Goal: Use online tool/utility: Utilize a website feature to perform a specific function

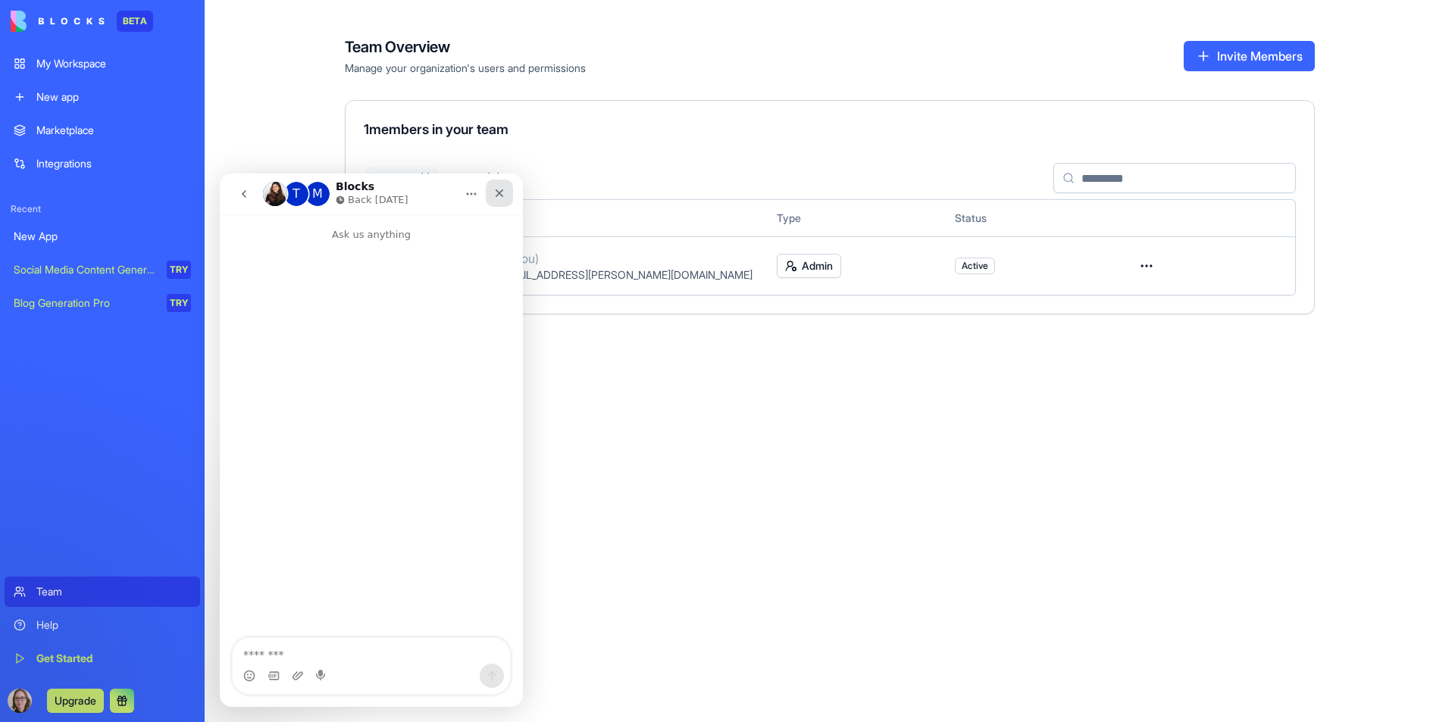
click at [502, 192] on icon "Close" at bounding box center [499, 193] width 12 height 12
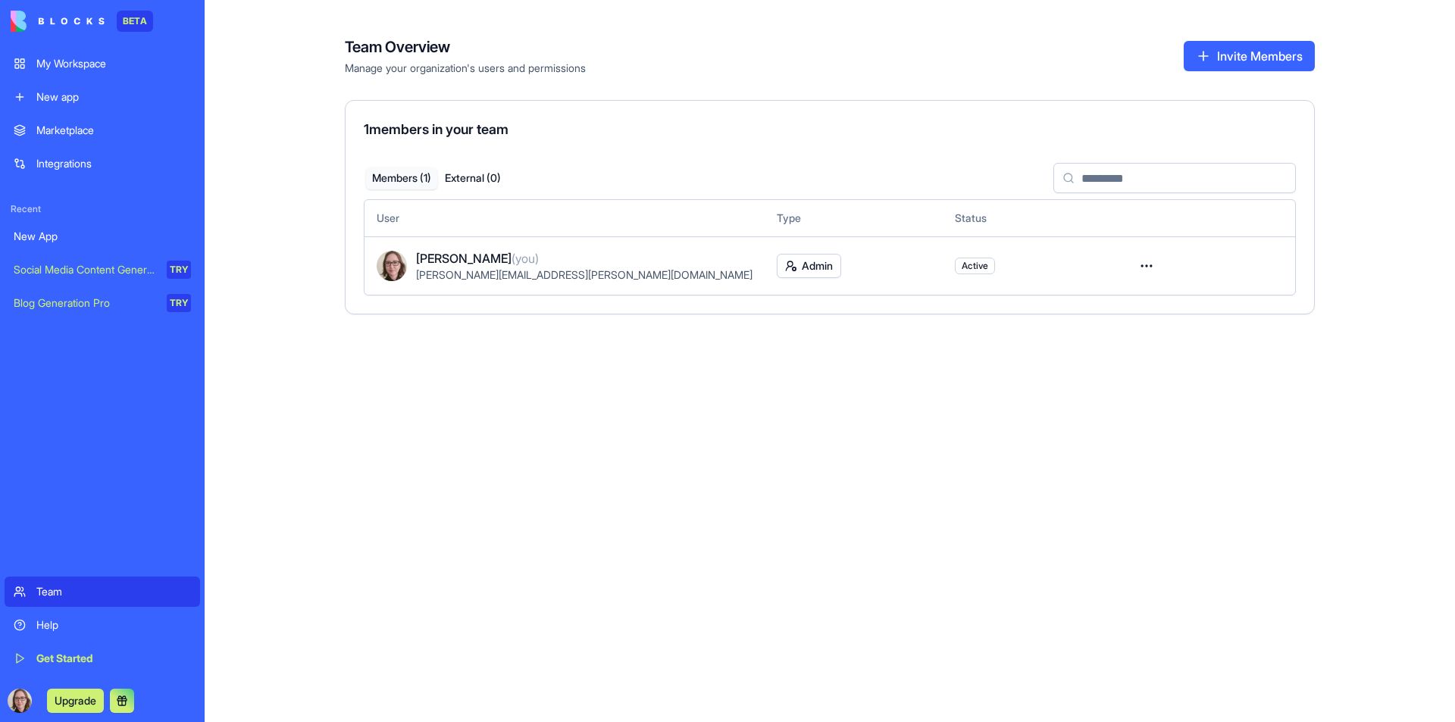
click at [83, 56] on div "My Workspace" at bounding box center [113, 63] width 155 height 15
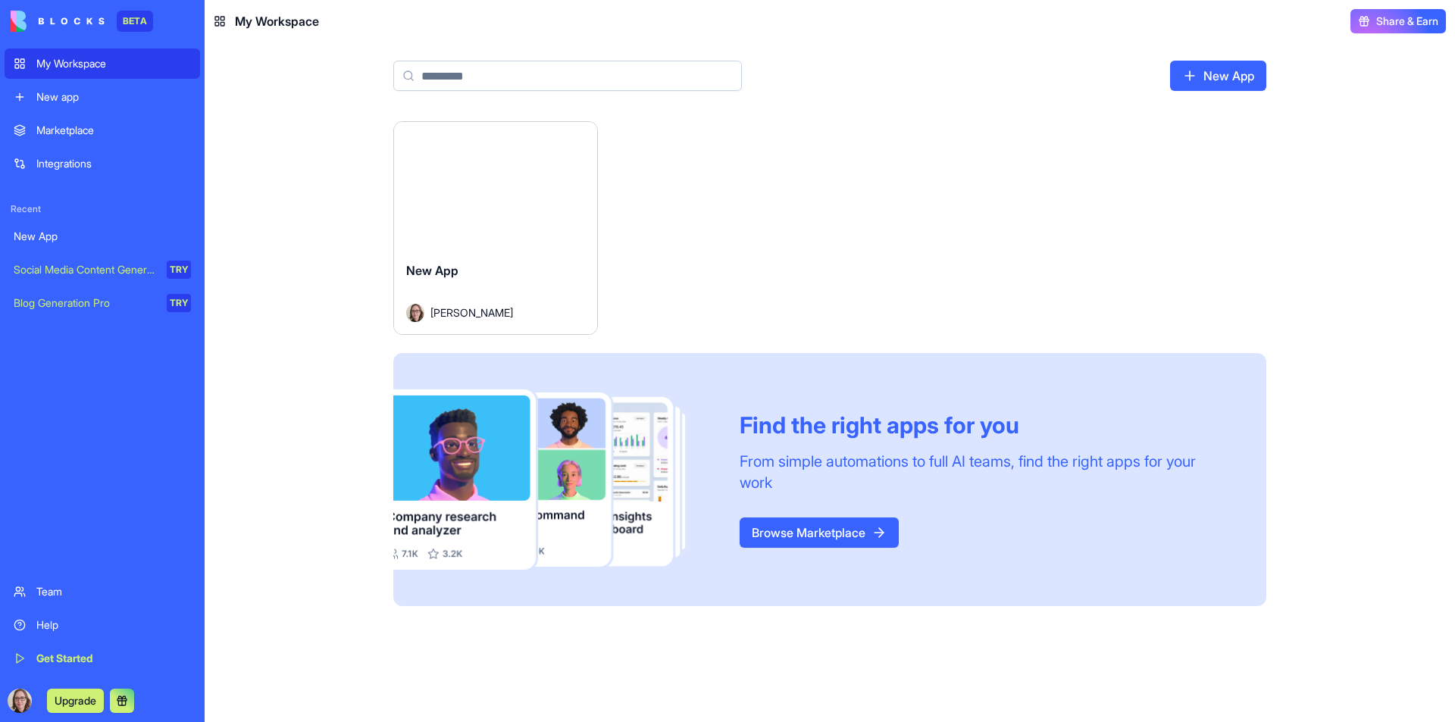
click at [90, 276] on div "Social Media Content Generator" at bounding box center [85, 269] width 142 height 15
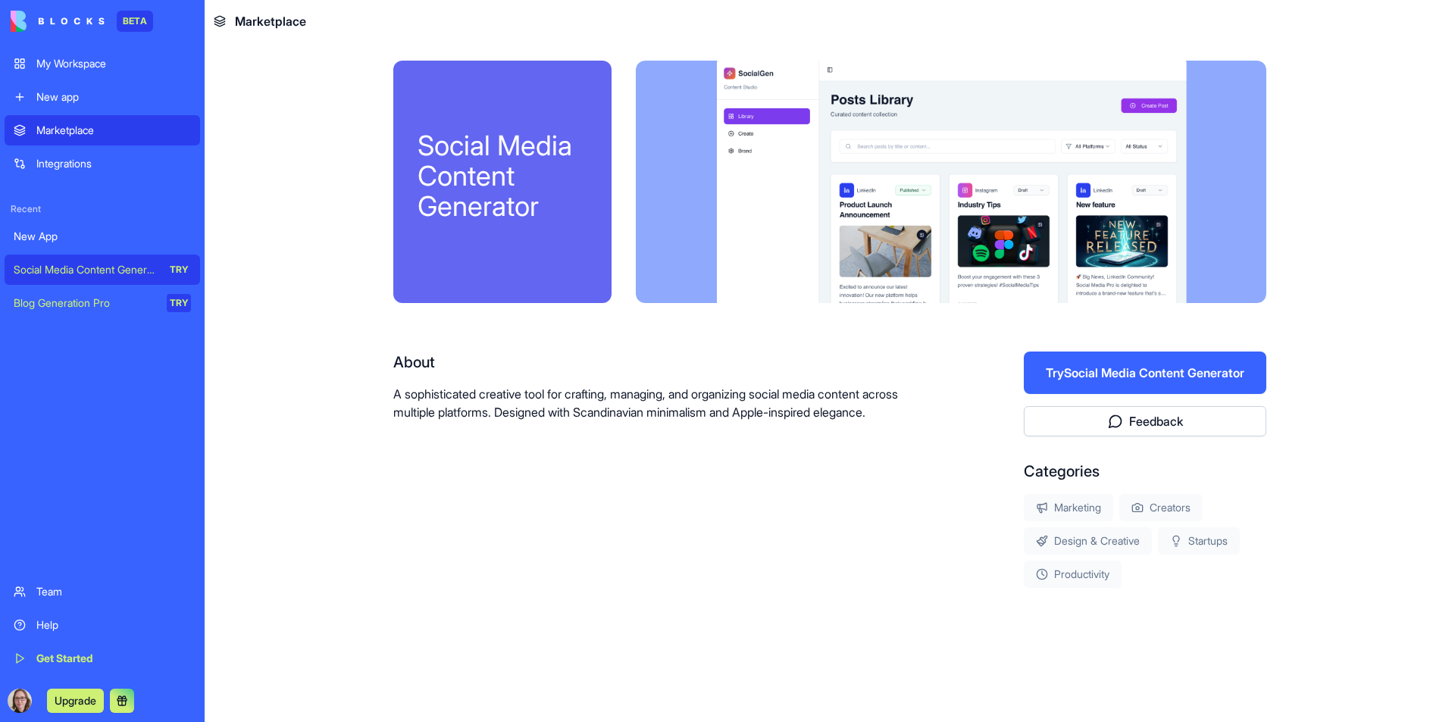
click at [1078, 371] on button "Try Social Media Content Generator" at bounding box center [1145, 373] width 242 height 42
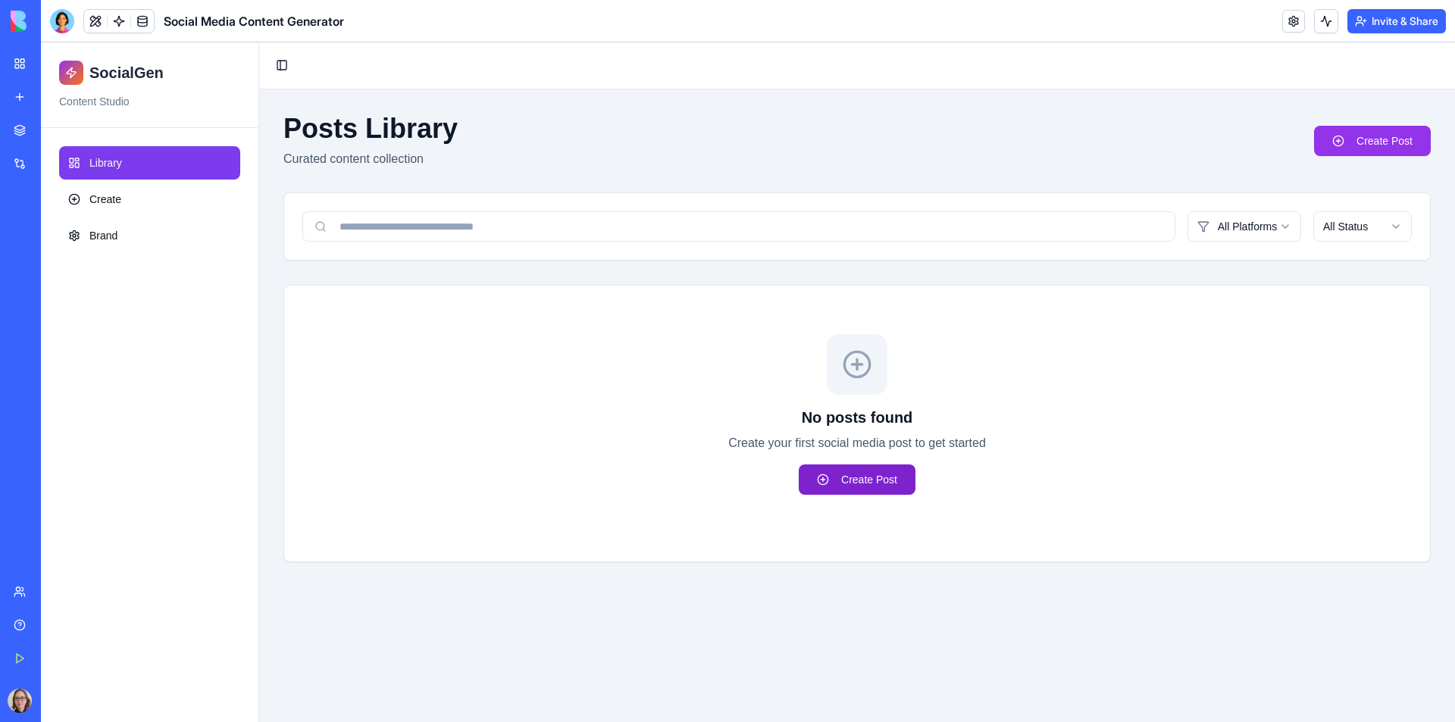
click at [840, 484] on link "Create Post" at bounding box center [857, 480] width 117 height 30
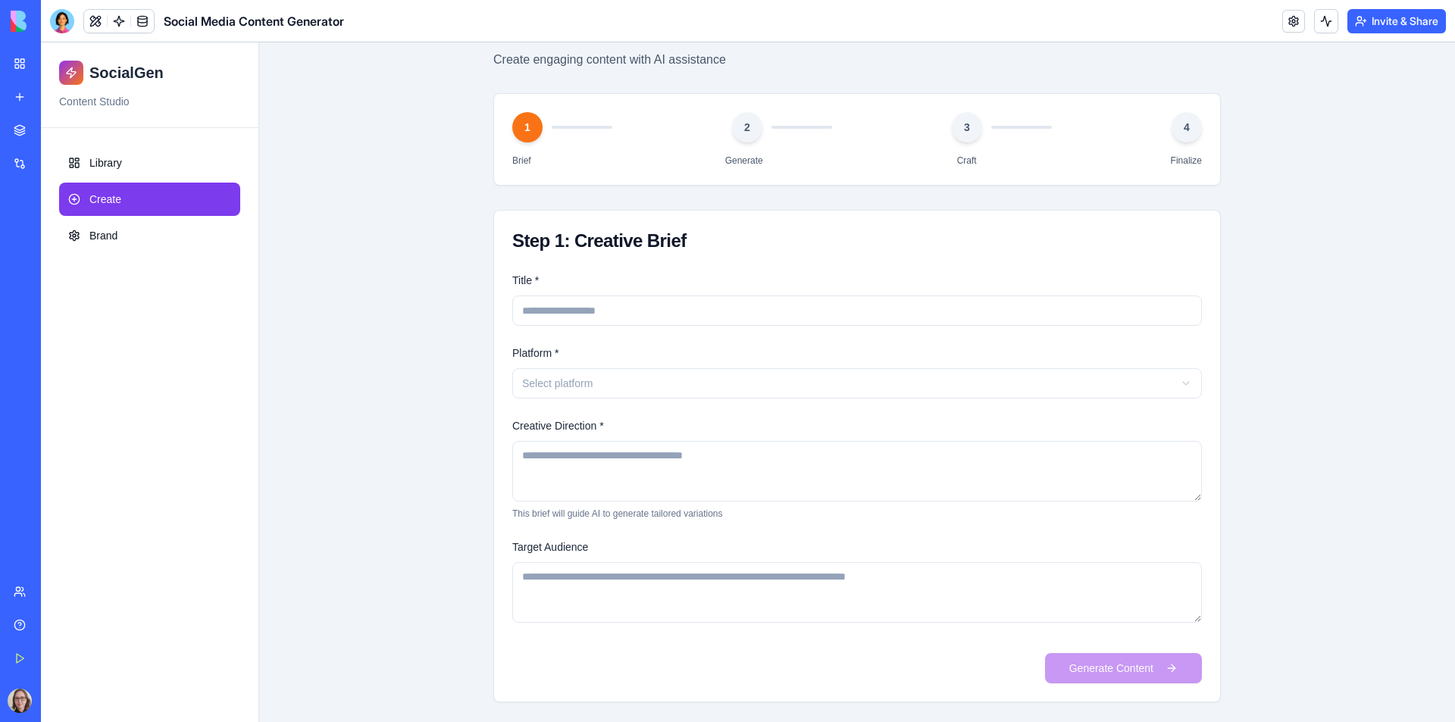
scroll to position [104, 0]
